Goal: Task Accomplishment & Management: Manage account settings

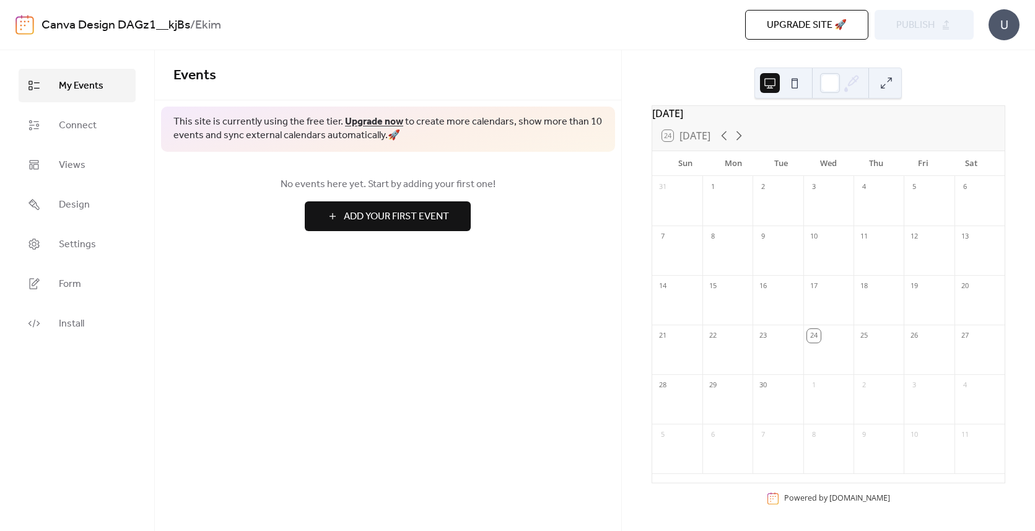
scroll to position [17, 0]
click at [685, 168] on div "Sun" at bounding box center [686, 163] width 48 height 25
click at [100, 129] on link "Connect" at bounding box center [77, 124] width 117 height 33
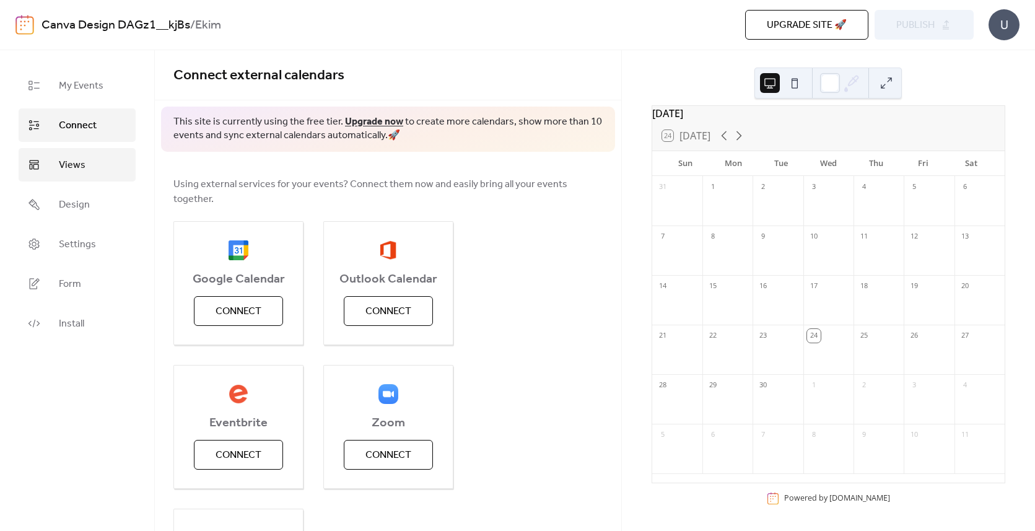
click at [97, 164] on link "Views" at bounding box center [77, 164] width 117 height 33
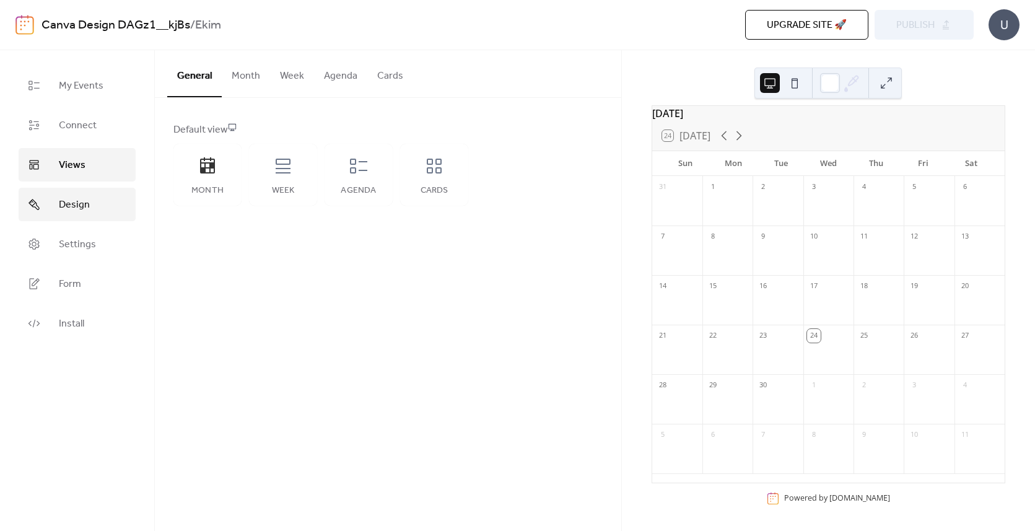
click at [101, 204] on link "Design" at bounding box center [77, 204] width 117 height 33
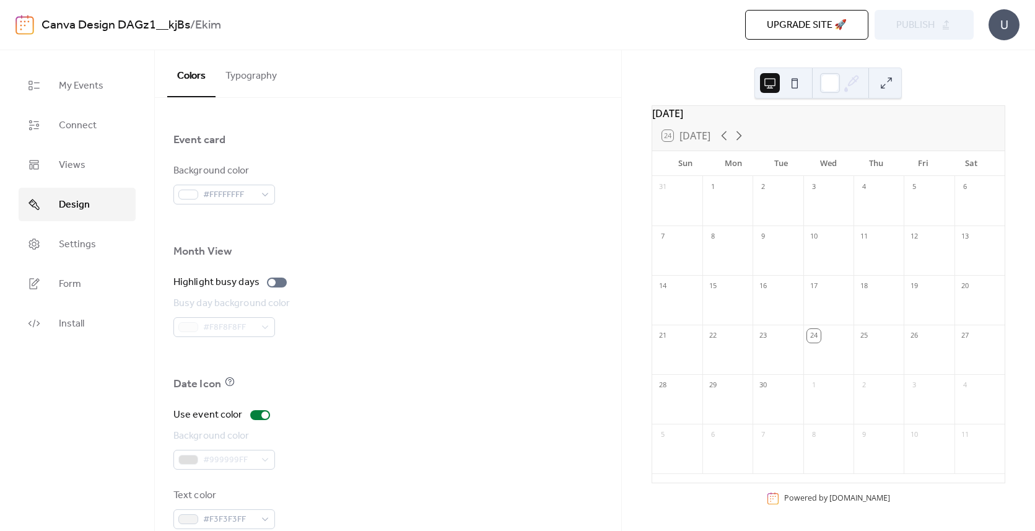
scroll to position [768, 0]
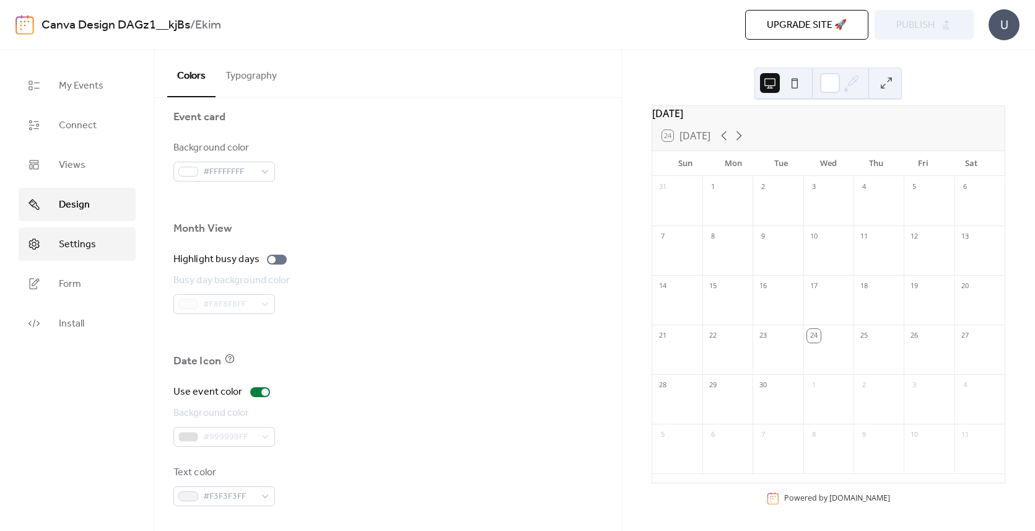
click at [103, 240] on link "Settings" at bounding box center [77, 243] width 117 height 33
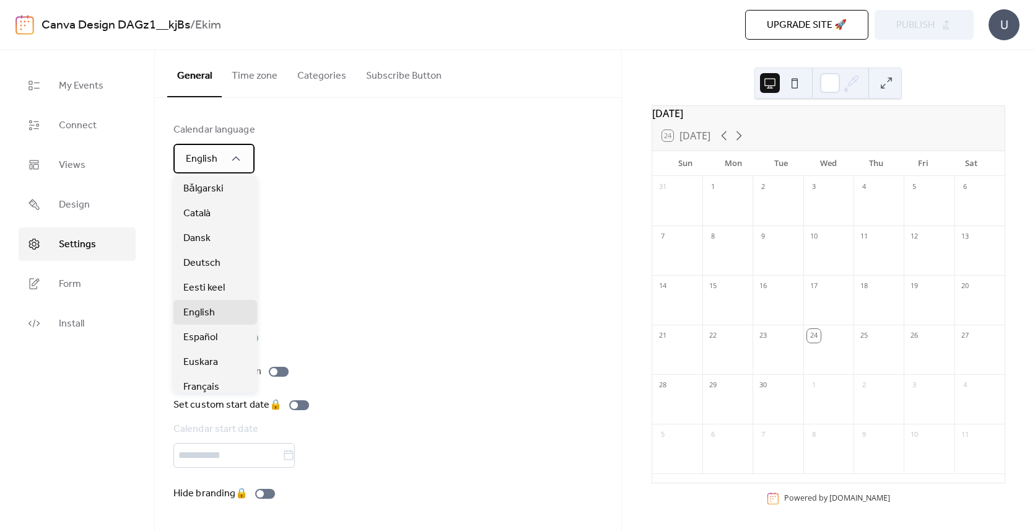
click at [220, 152] on div "English" at bounding box center [213, 159] width 81 height 30
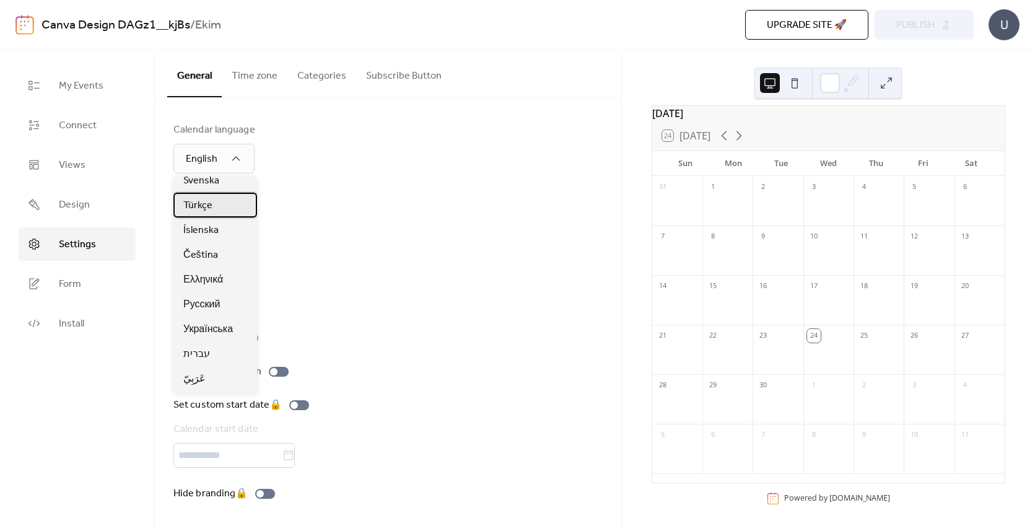
click at [211, 215] on div "Türkçe" at bounding box center [215, 205] width 84 height 25
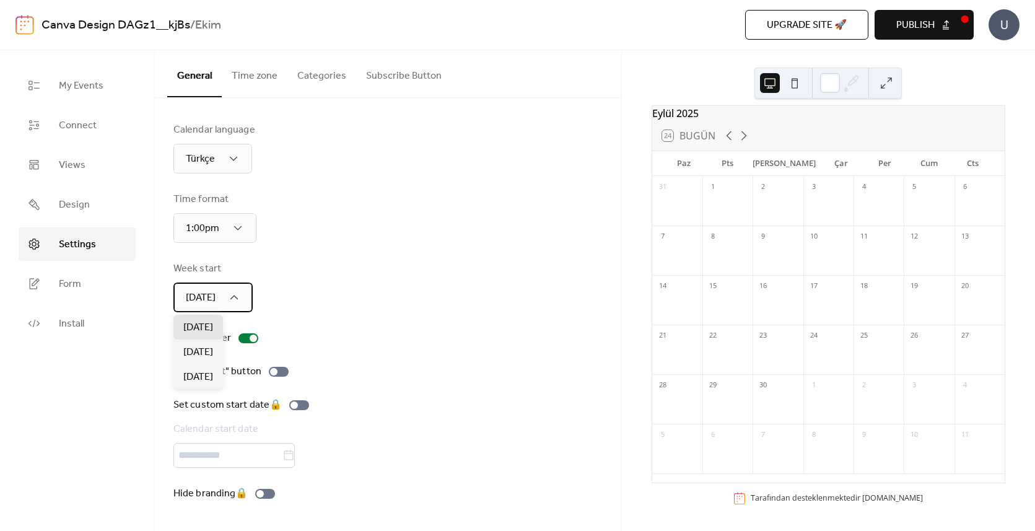
click at [224, 295] on div "[DATE]" at bounding box center [212, 298] width 79 height 30
click at [213, 351] on span "[DATE]" at bounding box center [198, 352] width 30 height 15
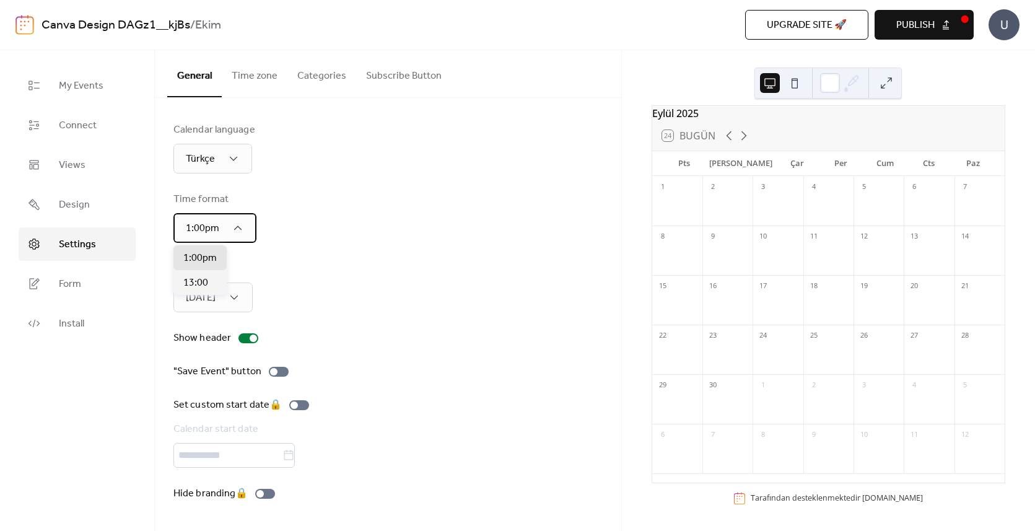
click at [247, 223] on div "1:00pm" at bounding box center [214, 228] width 83 height 30
click at [206, 279] on span "13:00" at bounding box center [195, 283] width 25 height 15
click at [937, 24] on button "Publish" at bounding box center [924, 25] width 99 height 30
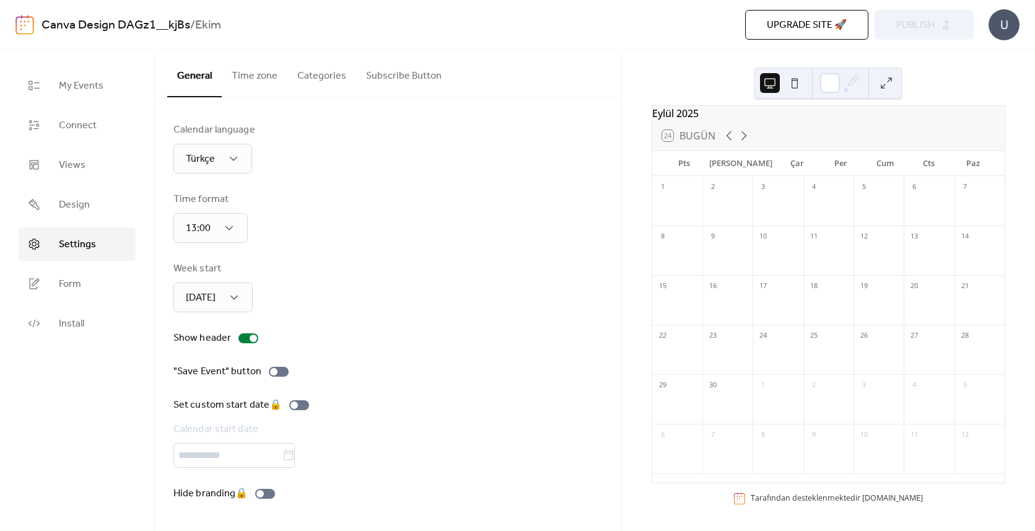
click at [884, 88] on button at bounding box center [887, 83] width 20 height 20
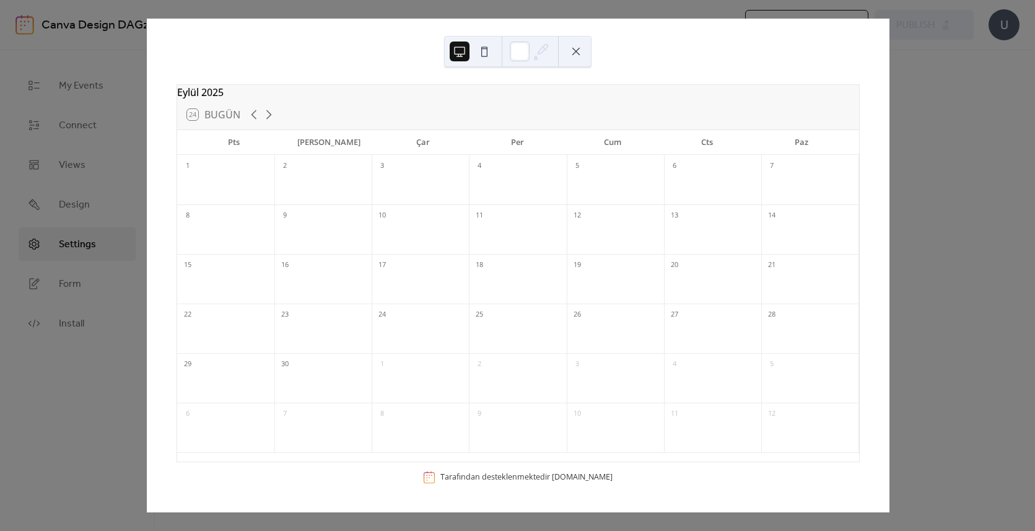
scroll to position [0, 0]
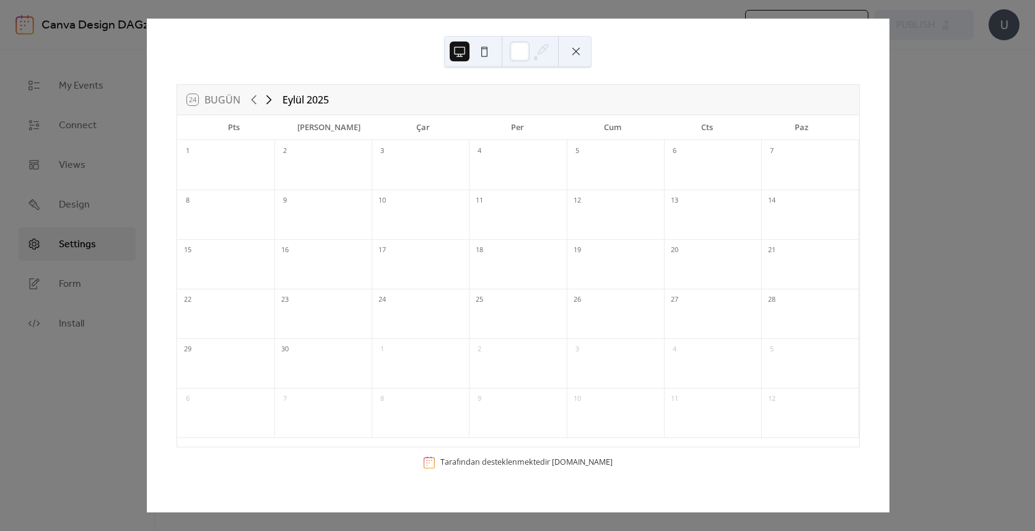
click at [268, 99] on icon at bounding box center [268, 99] width 15 height 15
drag, startPoint x: 808, startPoint y: 59, endPoint x: 783, endPoint y: 31, distance: 38.2
click at [783, 31] on div "24 Bugün Ekim 2025 Pts [PERSON_NAME] Çar Per Cum Cts Paz 29 30 1 2 3 4 5 6 7 8 …" at bounding box center [518, 266] width 743 height 494
